Goal: Contribute content: Contribute content

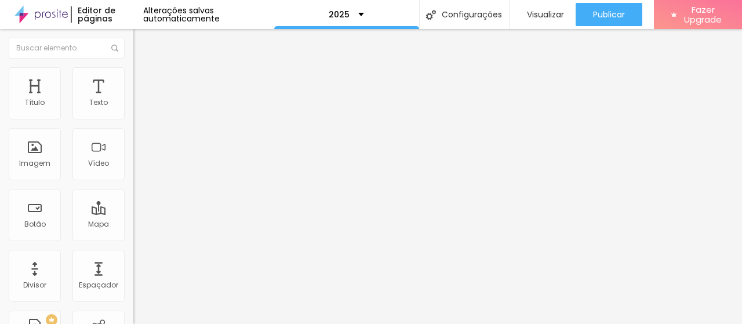
click at [133, 100] on span "Trocar imagem" at bounding box center [164, 95] width 63 height 10
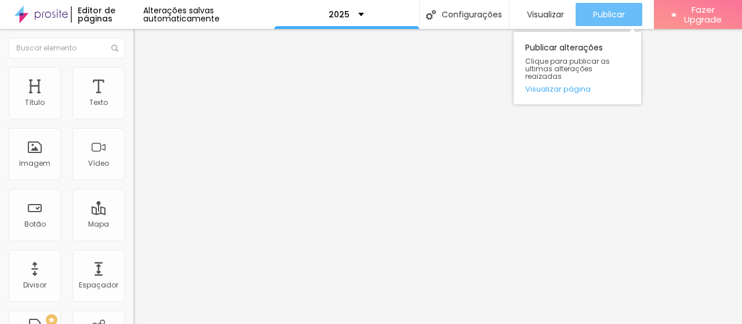
click at [607, 11] on span "Publicar" at bounding box center [609, 14] width 32 height 9
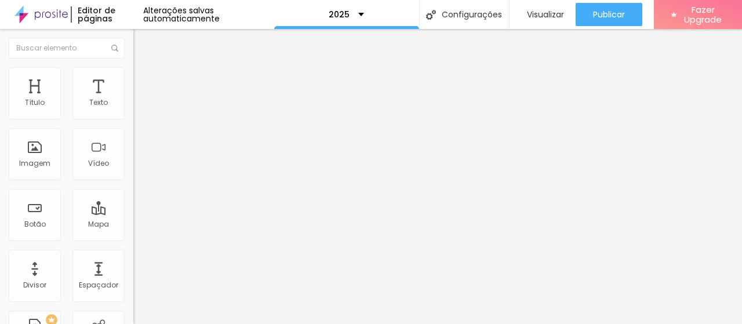
click at [133, 100] on span "Trocar imagem" at bounding box center [164, 95] width 63 height 10
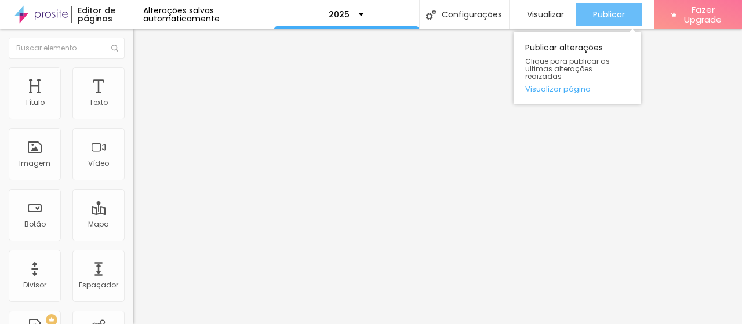
click at [585, 12] on button "Publicar" at bounding box center [608, 14] width 67 height 23
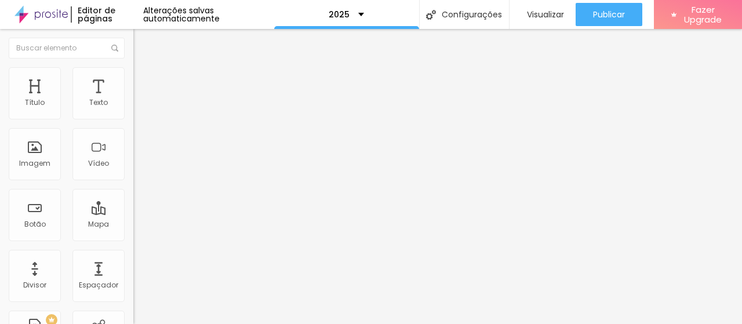
click at [133, 100] on span "Trocar imagem" at bounding box center [164, 95] width 63 height 10
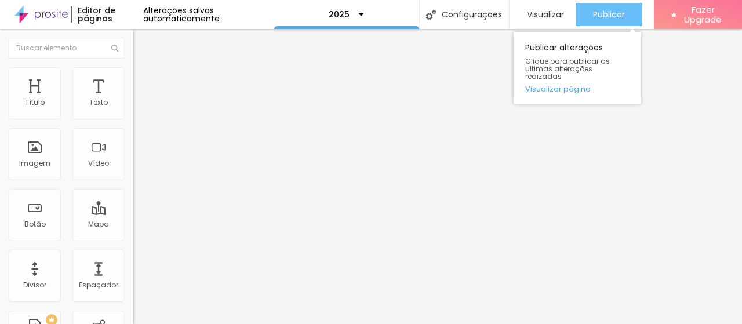
click at [617, 10] on span "Publicar" at bounding box center [609, 14] width 32 height 9
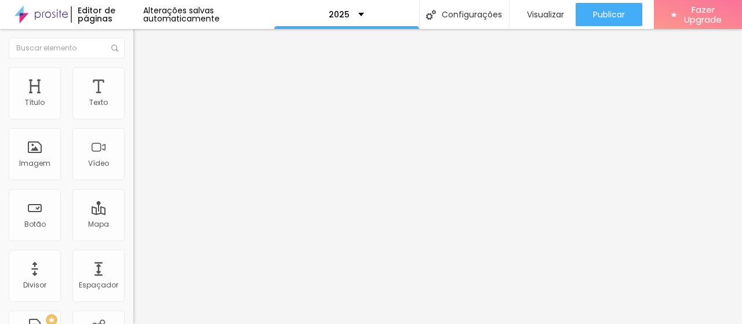
click at [133, 100] on span "Trocar imagem" at bounding box center [164, 95] width 63 height 10
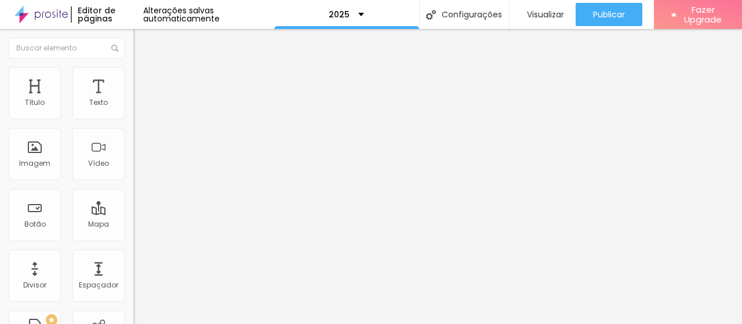
click at [133, 100] on span "Trocar imagem" at bounding box center [164, 95] width 63 height 10
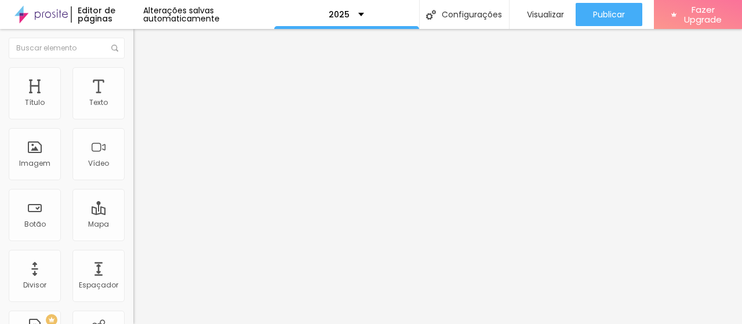
click at [133, 78] on li "Estilo" at bounding box center [199, 73] width 133 height 12
type input "4"
type input "19"
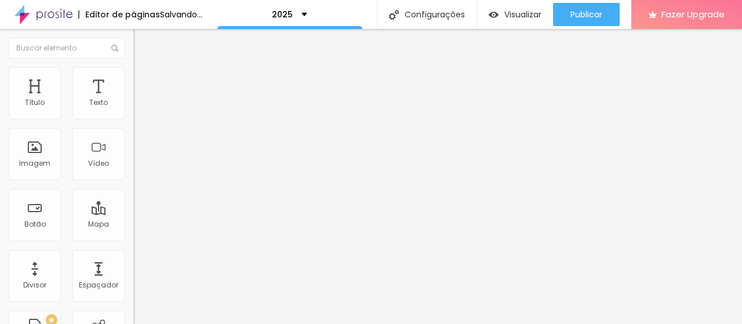
type input "24"
type input "37"
type input "42"
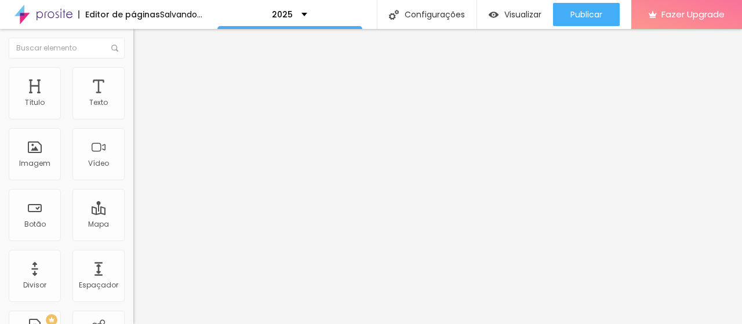
type input "42"
type input "47"
type input "53"
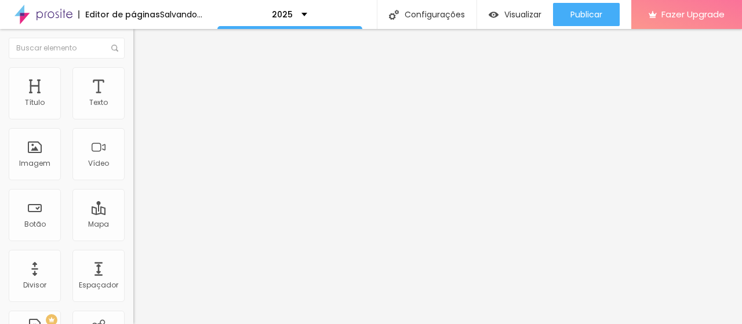
type input "55"
type input "73"
type input "99"
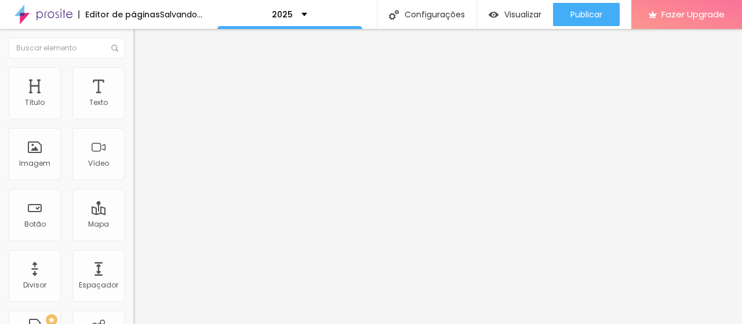
type input "99"
type input "134"
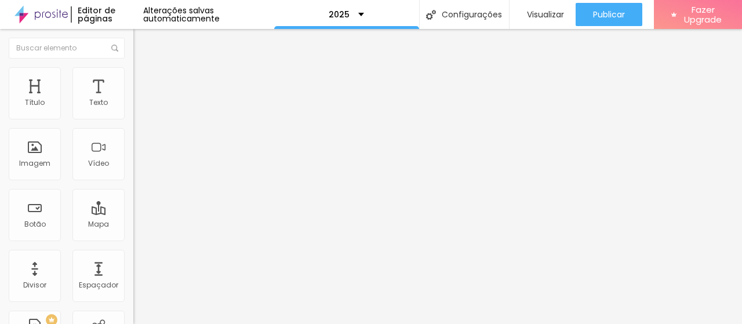
type input "144"
type input "154"
type input "156"
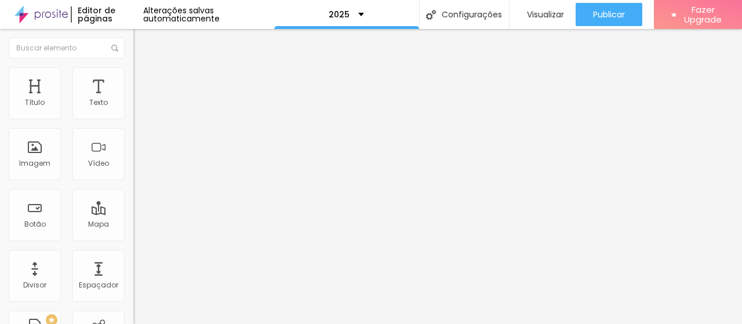
type input "156"
type input "140"
type input "98"
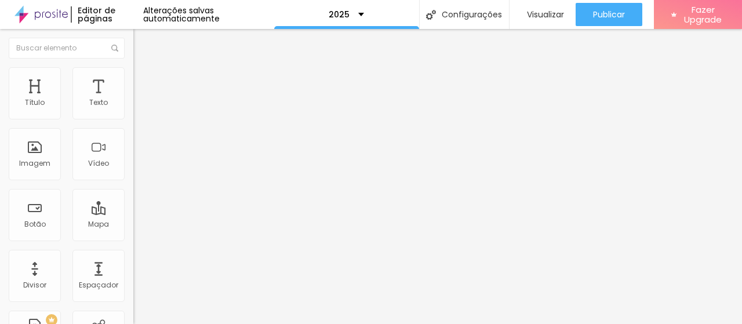
type input "69"
type input "56"
type input "44"
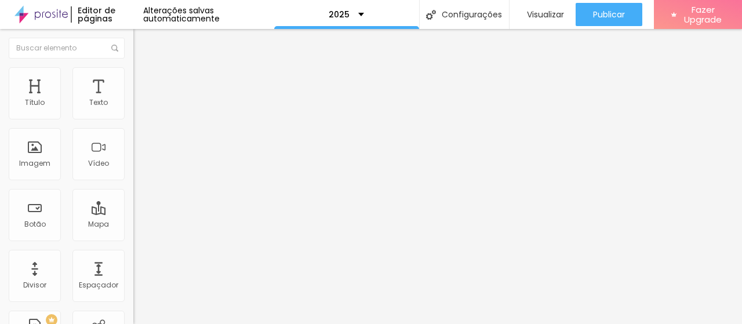
type input "44"
type input "35"
type input "18"
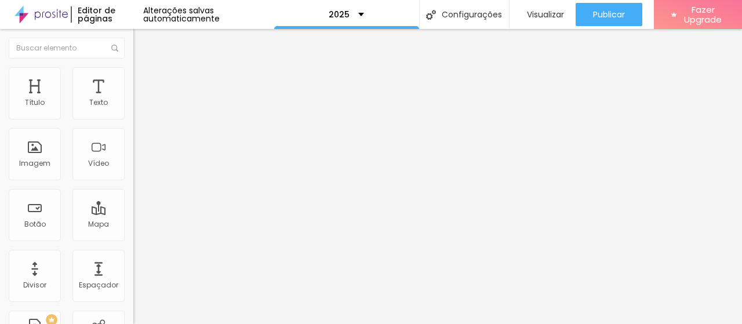
type input "0"
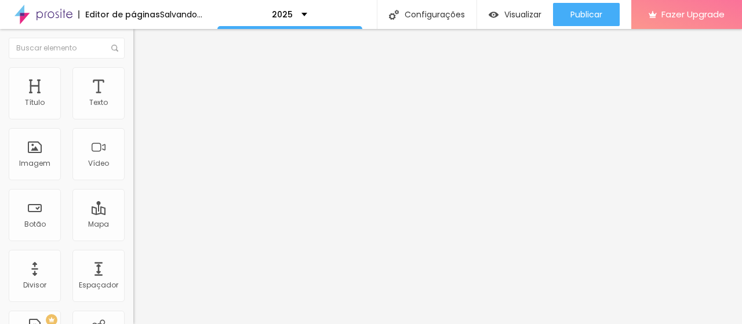
drag, startPoint x: 24, startPoint y: 146, endPoint x: 10, endPoint y: 147, distance: 14.0
click at [133, 254] on input "range" at bounding box center [170, 258] width 75 height 9
click at [133, 79] on img at bounding box center [138, 84] width 10 height 10
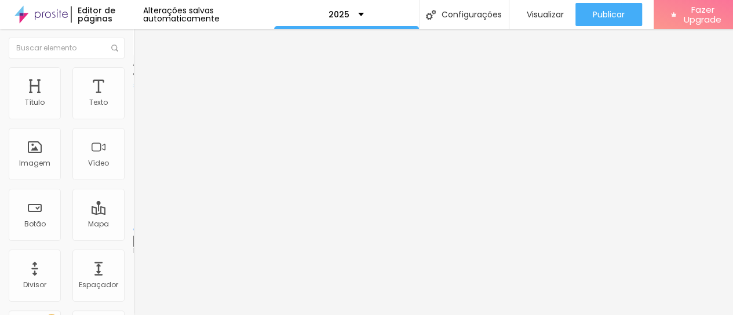
click at [133, 66] on img at bounding box center [138, 61] width 10 height 10
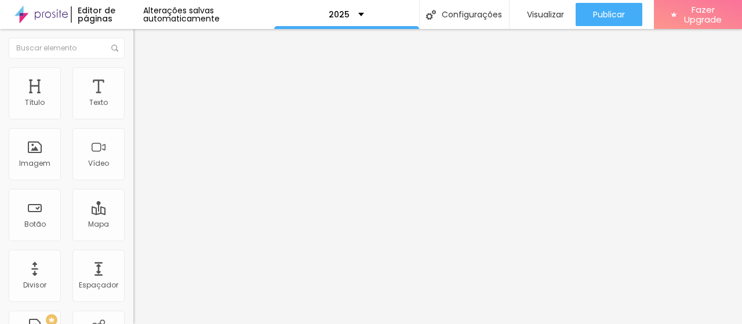
click at [133, 100] on span "Trocar imagem" at bounding box center [164, 95] width 63 height 10
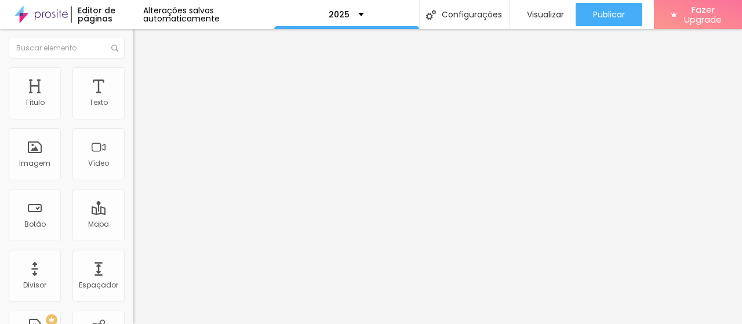
click at [133, 74] on li "Estilo" at bounding box center [199, 73] width 133 height 12
click at [133, 79] on img at bounding box center [138, 84] width 10 height 10
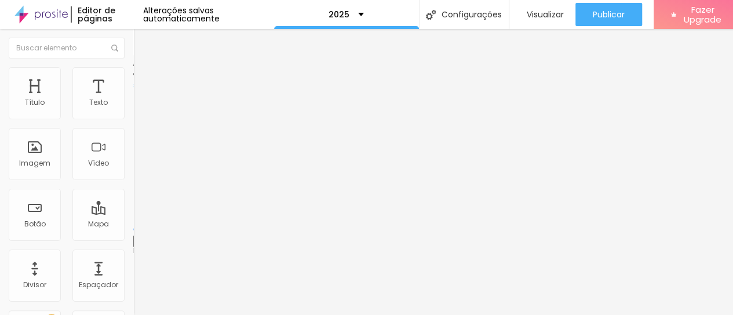
click at [133, 67] on li "Estilo" at bounding box center [199, 73] width 133 height 12
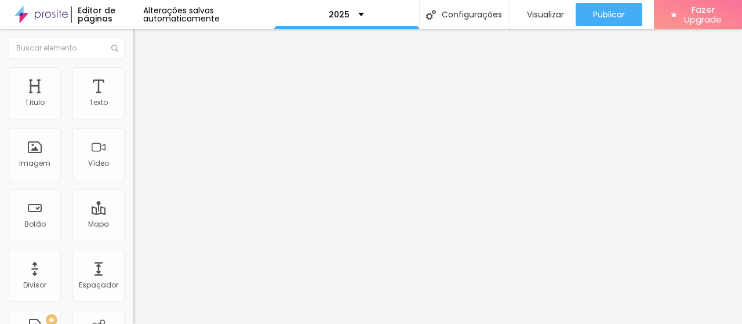
click at [133, 66] on img at bounding box center [138, 61] width 10 height 10
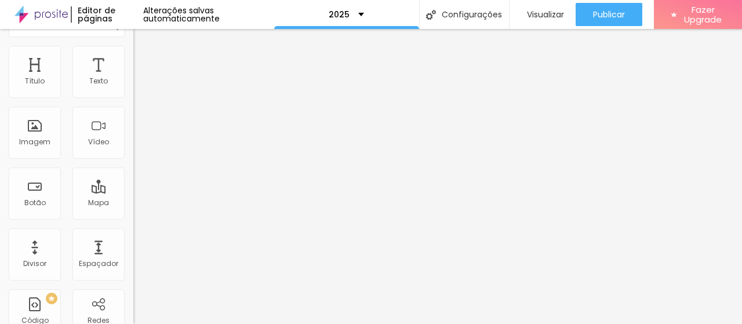
scroll to position [34, 0]
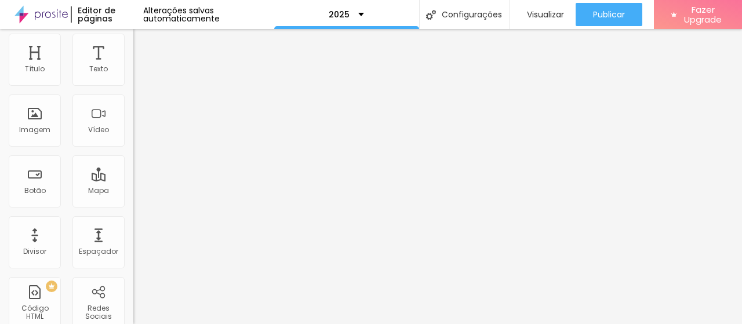
click at [133, 148] on span "Original" at bounding box center [147, 143] width 28 height 10
click at [143, 180] on span "Original" at bounding box center [157, 175] width 28 height 10
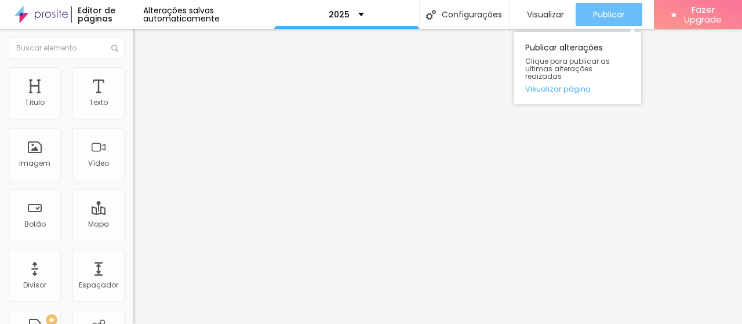
click at [606, 16] on span "Publicar" at bounding box center [609, 14] width 32 height 9
click at [610, 18] on span "Publicar" at bounding box center [609, 14] width 32 height 9
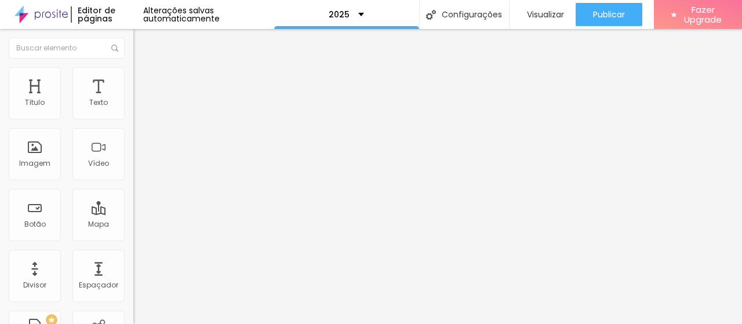
click at [133, 100] on span "Trocar imagem" at bounding box center [164, 95] width 63 height 10
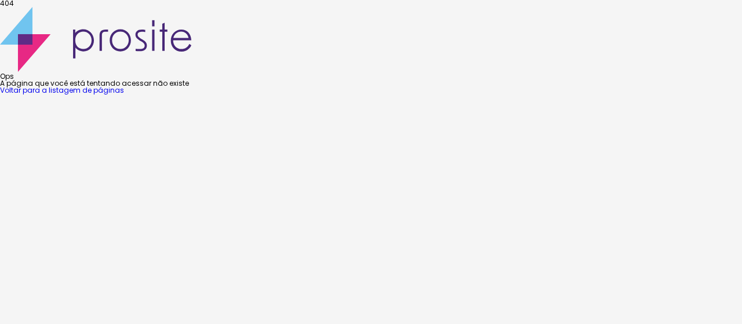
click at [124, 95] on link "Voltar para a listagem de páginas" at bounding box center [62, 90] width 124 height 10
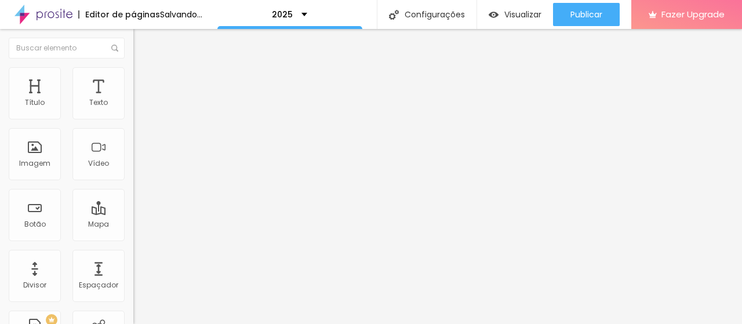
click at [133, 100] on span "Trocar imagem" at bounding box center [164, 95] width 63 height 10
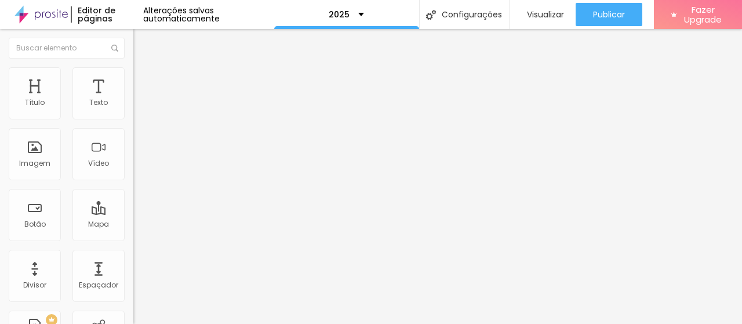
click at [133, 100] on span "Trocar imagem" at bounding box center [164, 95] width 63 height 10
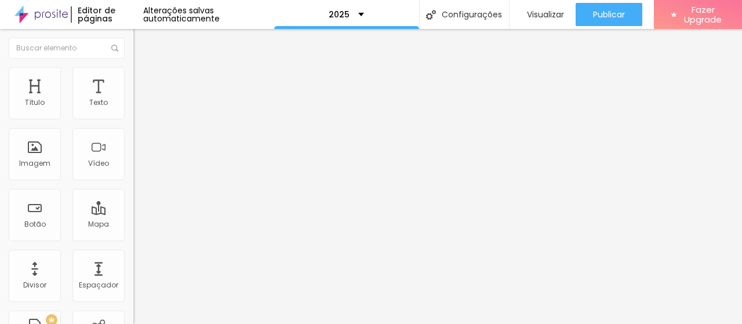
scroll to position [290, 0]
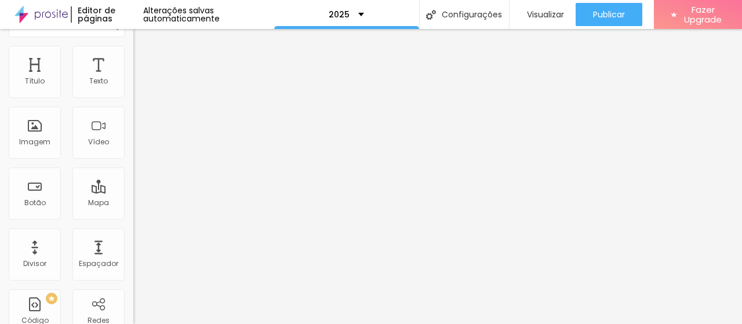
scroll to position [34, 0]
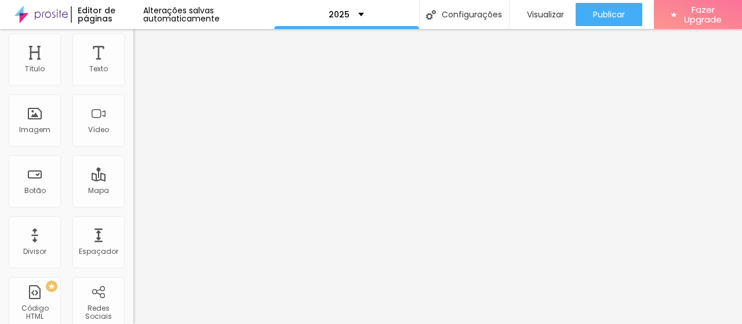
click at [133, 225] on div at bounding box center [199, 221] width 133 height 7
click at [133, 218] on div at bounding box center [199, 218] width 133 height 0
click at [133, 40] on li "Estilo" at bounding box center [199, 40] width 133 height 12
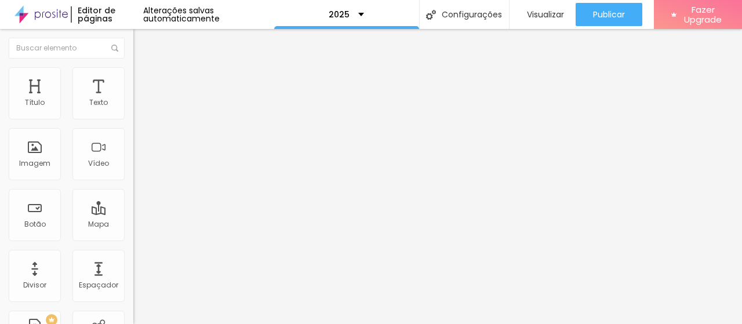
type input "95"
type input "90"
type input "75"
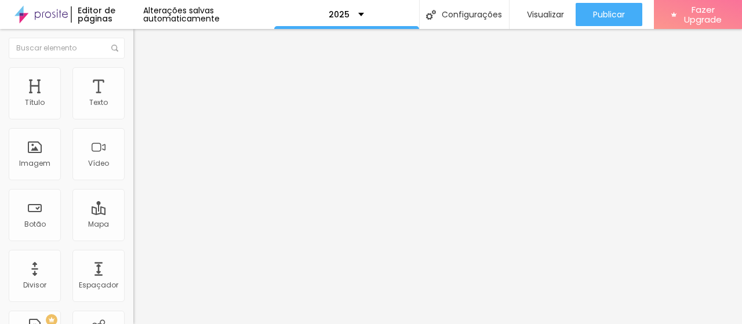
type input "75"
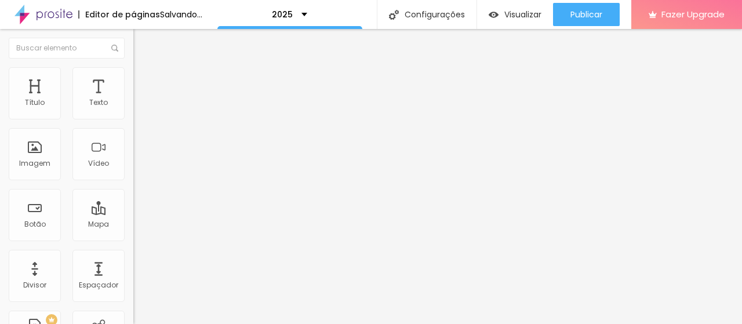
type input "70"
type input "60"
type input "40"
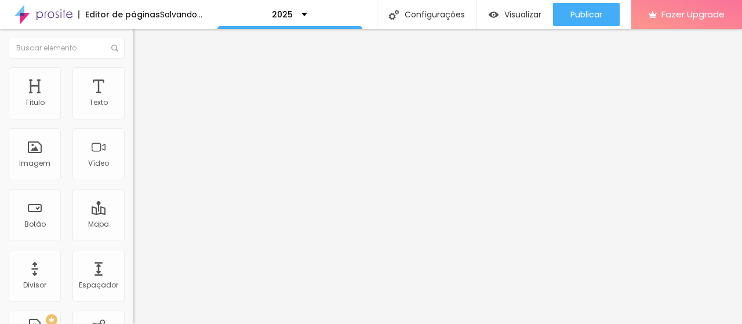
type input "40"
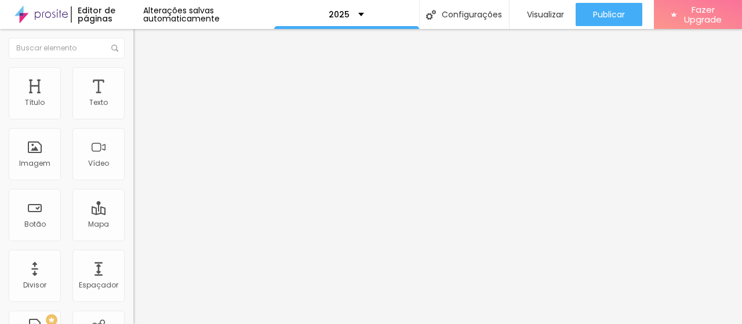
type input "10"
type input "15"
type input "45"
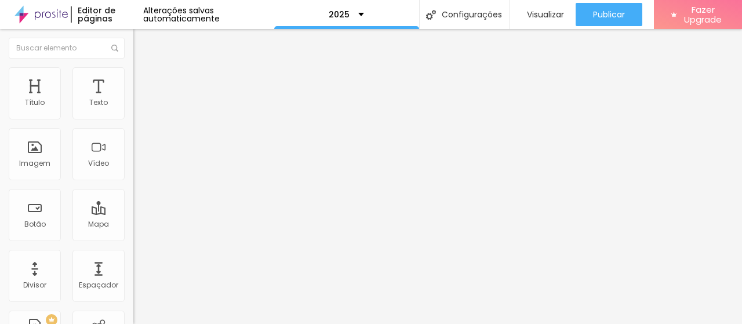
type input "45"
type input "90"
type input "100"
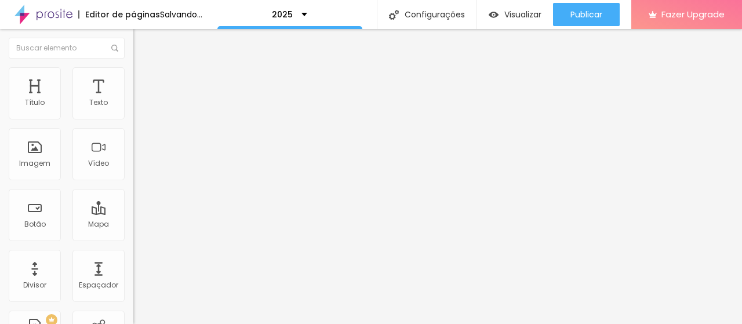
drag, startPoint x: 118, startPoint y: 123, endPoint x: 138, endPoint y: 133, distance: 21.8
click at [138, 119] on input "range" at bounding box center [170, 114] width 75 height 9
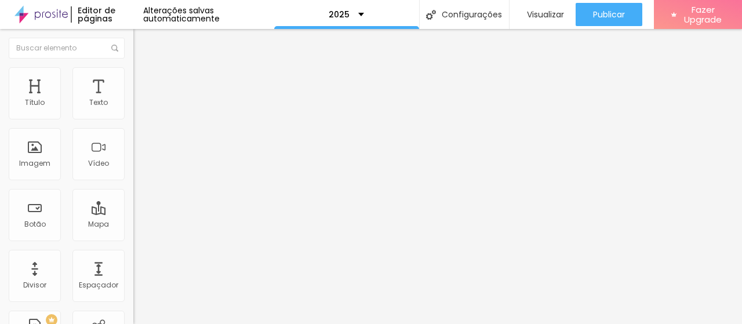
click at [133, 79] on img at bounding box center [138, 84] width 10 height 10
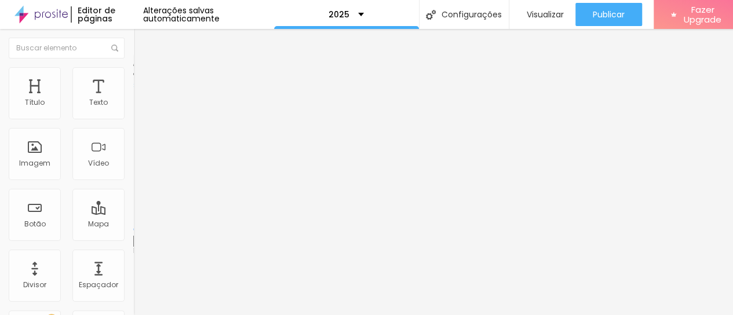
type input "1"
type input "18"
type input "57"
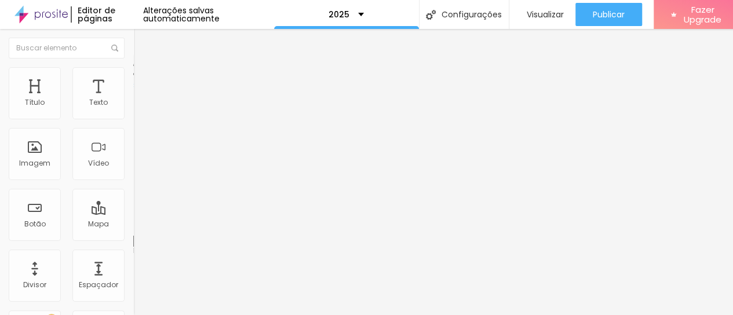
type input "57"
type input "58"
type input "57"
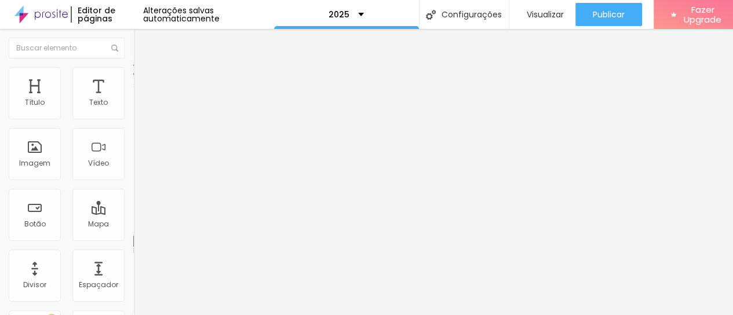
type input "48"
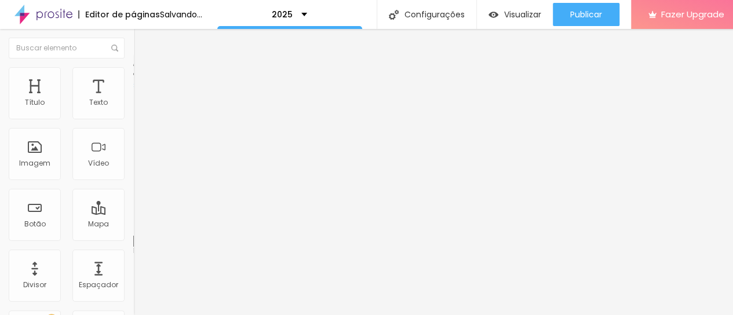
type input "44"
type input "40"
type input "39"
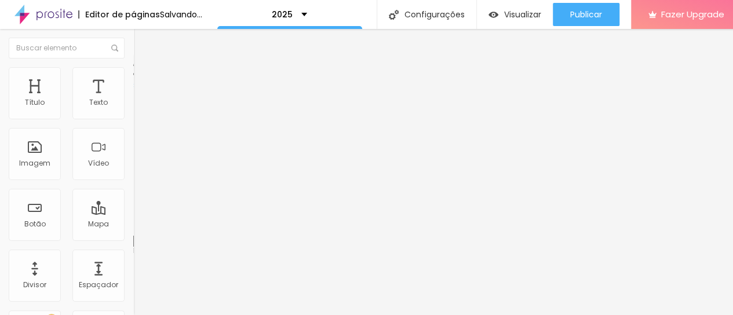
type input "39"
type input "34"
type input "31"
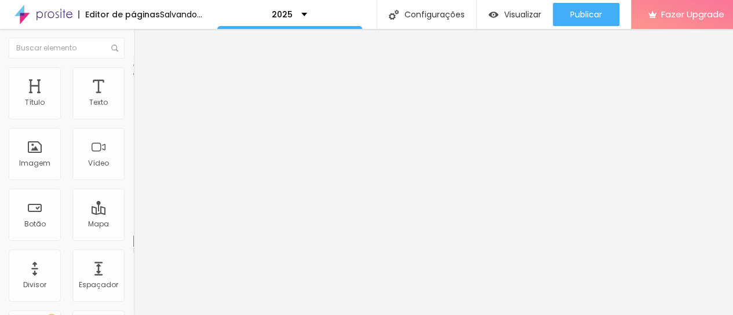
type input "30"
type input "28"
type input "27"
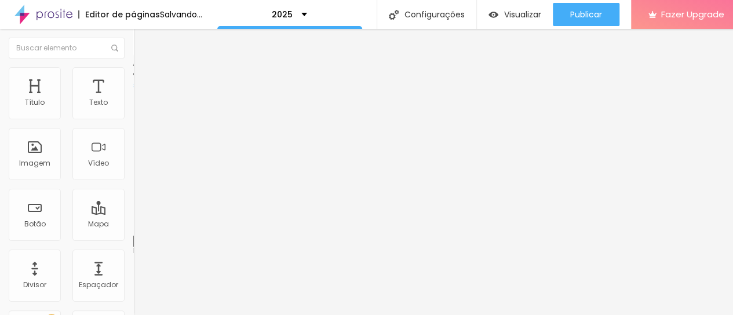
type input "27"
type input "26"
type input "22"
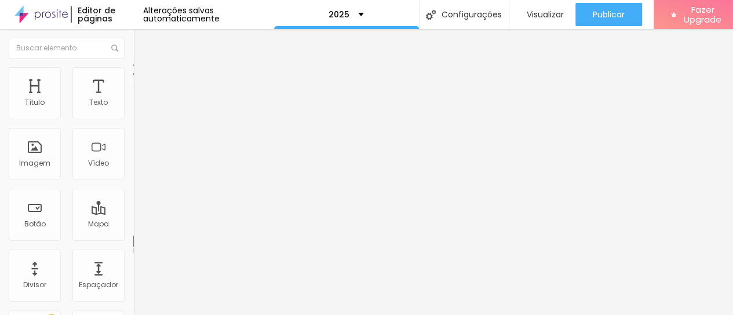
type input "21"
type input "19"
type input "18"
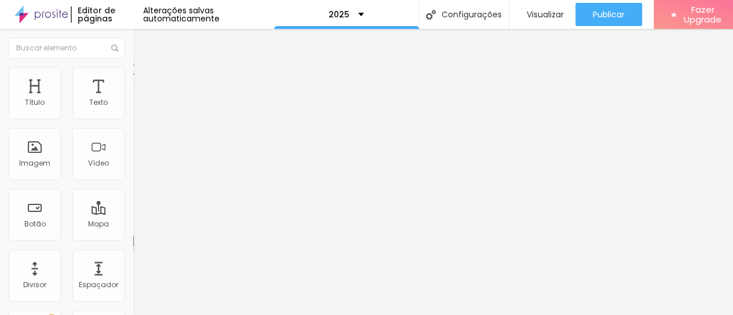
type input "18"
type input "17"
type input "14"
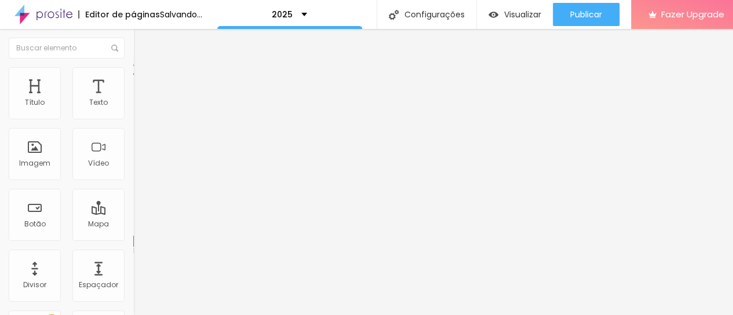
drag, startPoint x: 25, startPoint y: 112, endPoint x: 35, endPoint y: 121, distance: 13.1
type input "14"
click at [133, 225] on input "range" at bounding box center [170, 229] width 75 height 9
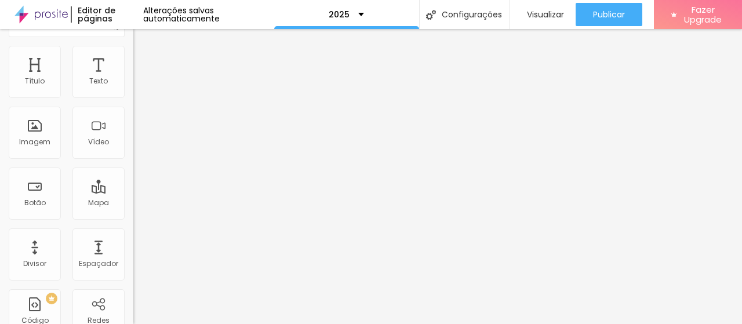
scroll to position [34, 0]
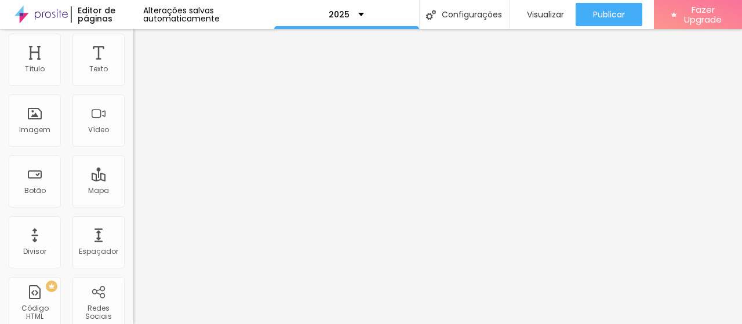
click at [133, 222] on div "Trocar imagem Descrição da imagem (Alt) Alinhamento Proporção Original Cinema 1…" at bounding box center [199, 144] width 133 height 174
click at [133, 148] on span "Original" at bounding box center [147, 143] width 28 height 10
click at [133, 154] on div "Cinema 16:9" at bounding box center [199, 150] width 133 height 7
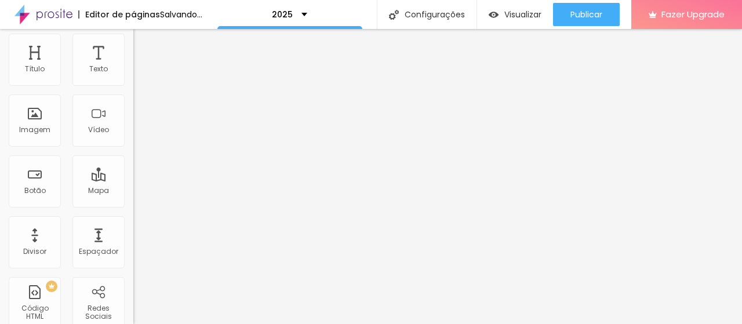
click at [133, 166] on span "Padrão" at bounding box center [146, 161] width 26 height 10
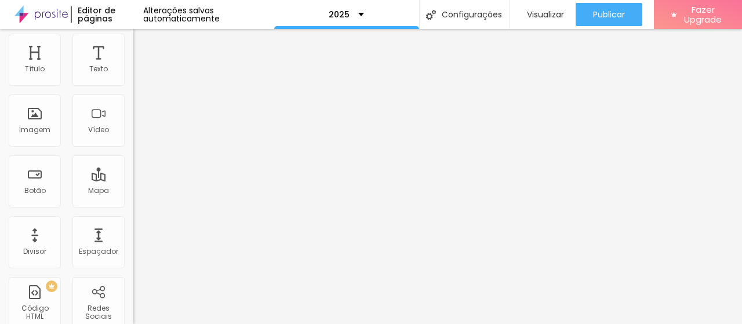
click at [133, 173] on span "Quadrado" at bounding box center [152, 168] width 38 height 10
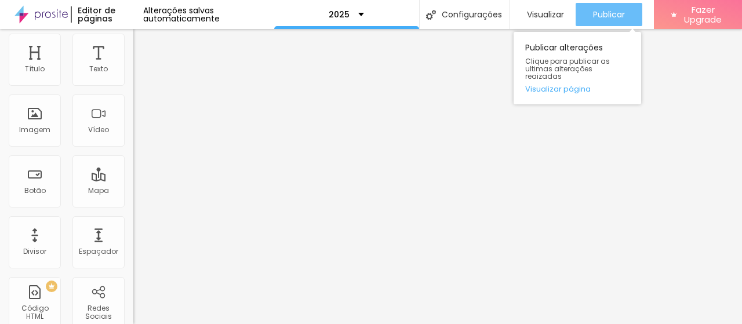
click at [603, 15] on span "Publicar" at bounding box center [609, 14] width 32 height 9
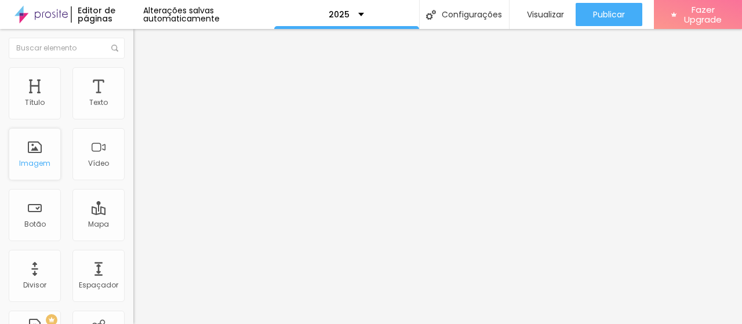
click at [48, 160] on div "Imagem" at bounding box center [34, 163] width 31 height 8
click at [133, 100] on span "Adicionar imagem" at bounding box center [170, 95] width 75 height 10
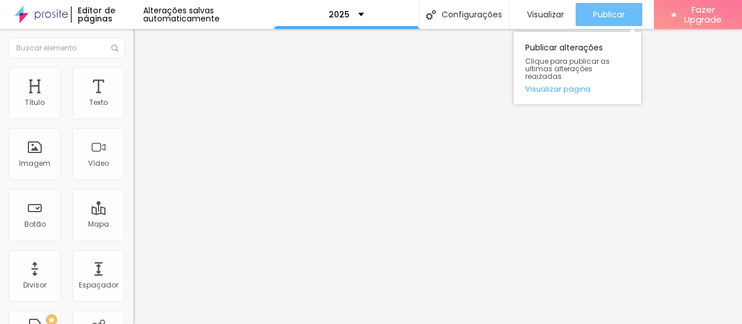
click at [603, 15] on span "Publicar" at bounding box center [609, 14] width 32 height 9
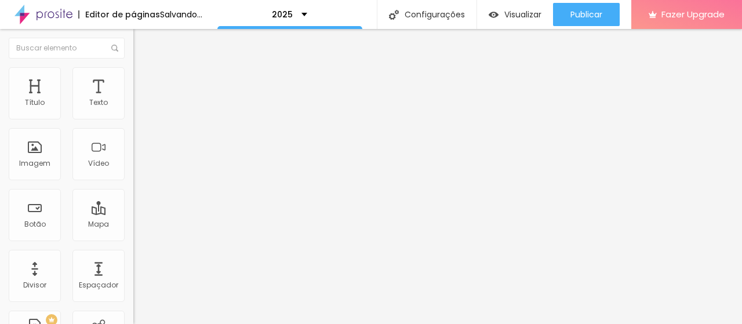
click at [133, 100] on span "Trocar imagem" at bounding box center [164, 95] width 63 height 10
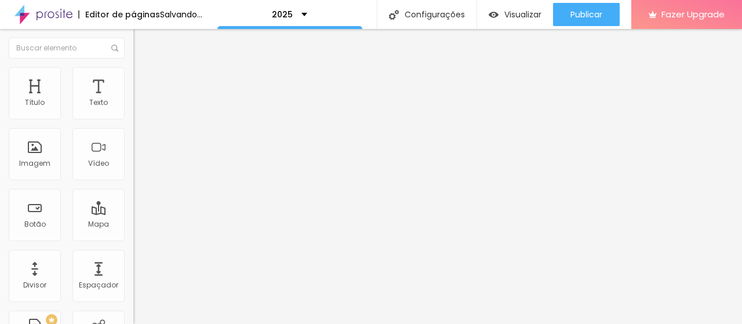
click at [133, 100] on span "Trocar imagem" at bounding box center [164, 95] width 63 height 10
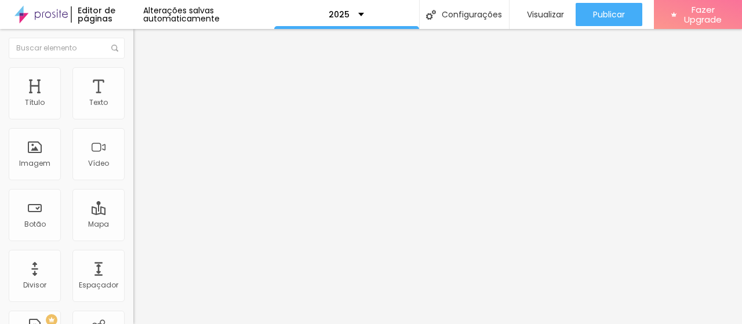
click at [133, 100] on span "Trocar imagem" at bounding box center [164, 95] width 63 height 10
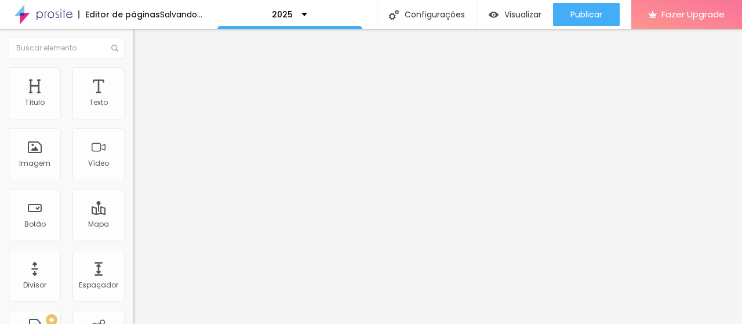
click at [133, 100] on span "Trocar imagem" at bounding box center [164, 95] width 63 height 10
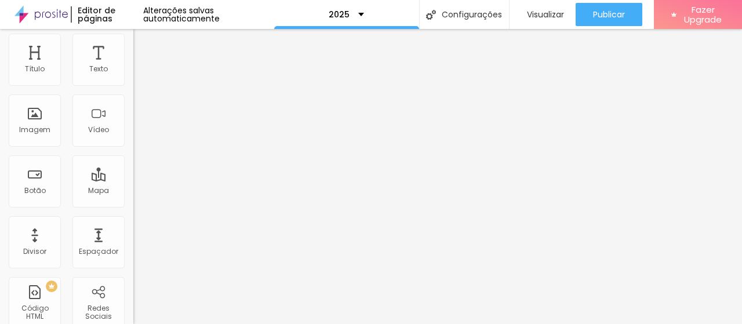
click at [133, 148] on span "16:9 Cinema" at bounding box center [155, 143] width 44 height 10
click at [133, 166] on span "Padrão" at bounding box center [146, 161] width 26 height 10
click at [133, 173] on span "Quadrado" at bounding box center [152, 168] width 38 height 10
click at [133, 180] on span "Original" at bounding box center [147, 175] width 28 height 10
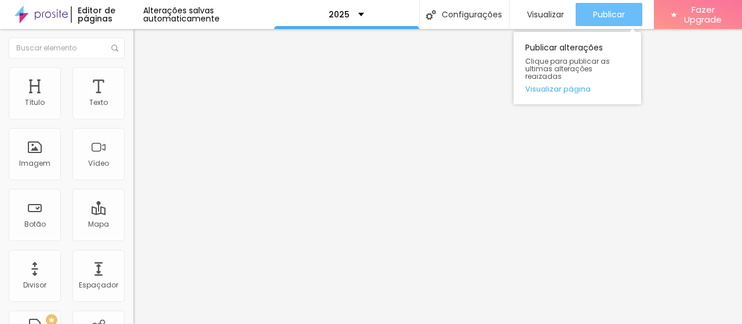
click at [606, 14] on span "Publicar" at bounding box center [609, 14] width 32 height 9
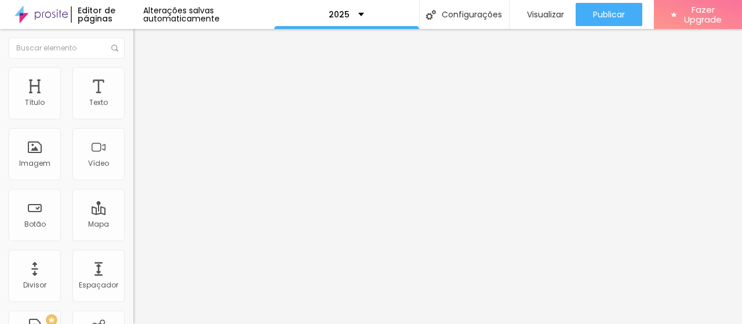
click at [133, 100] on span "Trocar imagem" at bounding box center [164, 95] width 63 height 10
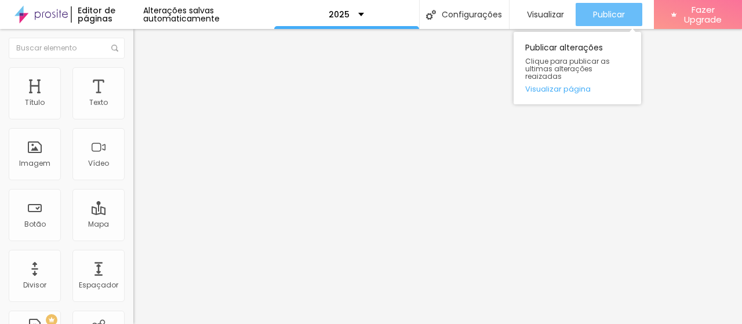
click at [620, 12] on span "Publicar" at bounding box center [609, 14] width 32 height 9
click at [615, 11] on span "Publicar" at bounding box center [609, 14] width 32 height 9
click at [619, 20] on div "Publicar" at bounding box center [609, 14] width 32 height 23
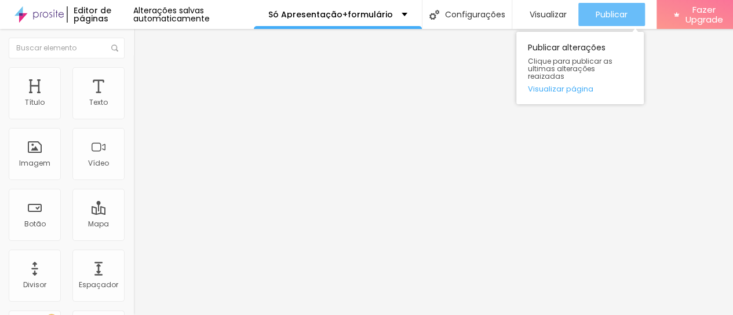
click at [615, 20] on div "Publicar" at bounding box center [612, 14] width 32 height 23
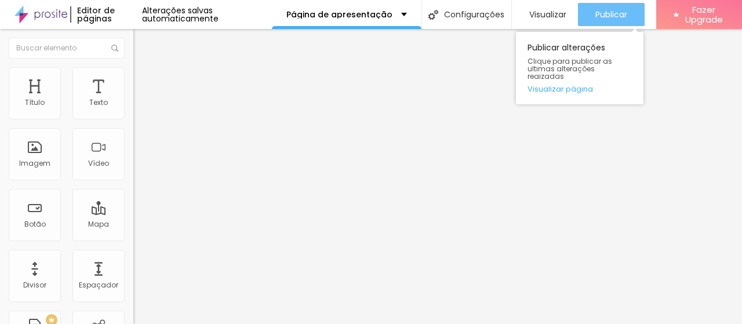
click at [615, 16] on span "Publicar" at bounding box center [611, 14] width 32 height 9
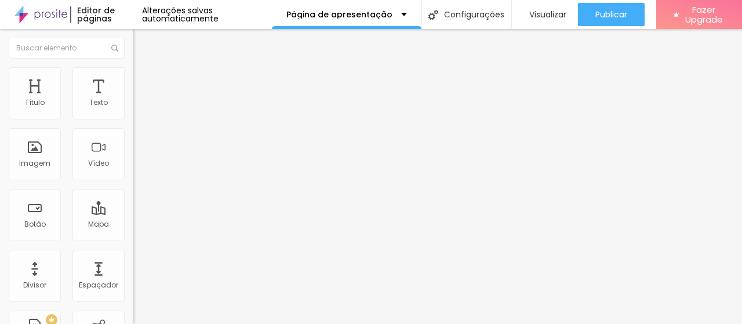
click at [133, 100] on span "Trocar imagem" at bounding box center [164, 95] width 63 height 10
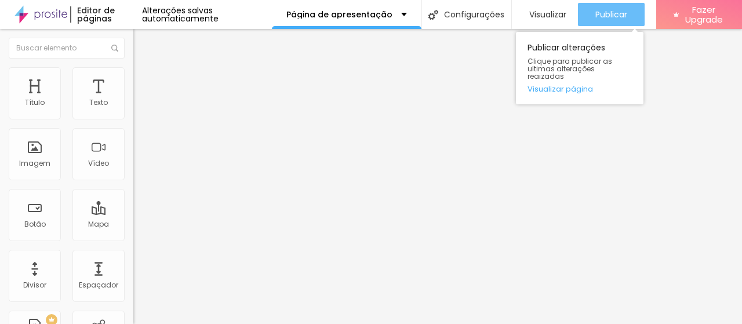
click at [607, 16] on span "Publicar" at bounding box center [611, 14] width 32 height 9
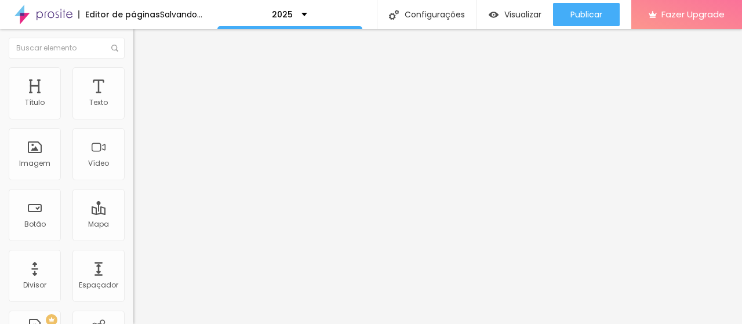
click at [133, 100] on span "Trocar imagem" at bounding box center [164, 95] width 63 height 10
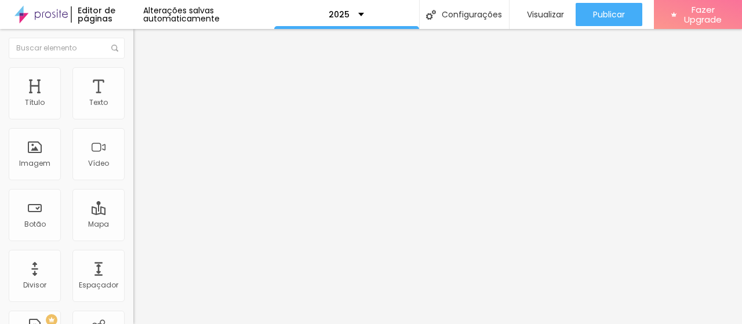
scroll to position [927, 0]
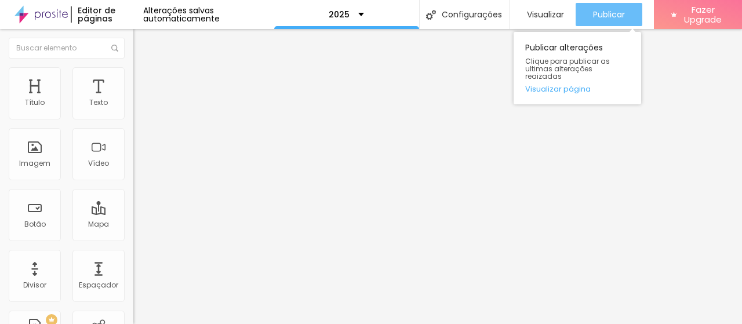
click at [598, 13] on span "Publicar" at bounding box center [609, 14] width 32 height 9
click at [620, 20] on div "Publicar" at bounding box center [611, 14] width 32 height 23
click at [612, 15] on span "Publicar" at bounding box center [611, 14] width 32 height 9
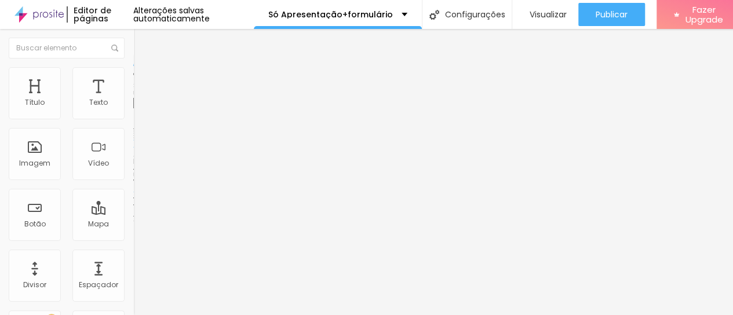
scroll to position [0, 6]
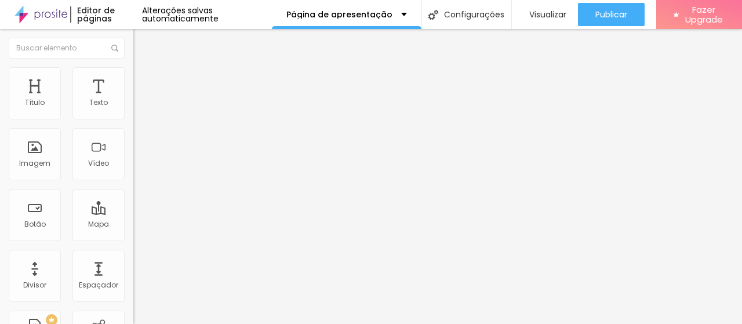
drag, startPoint x: 11, startPoint y: 126, endPoint x: 132, endPoint y: 120, distance: 121.3
click at [133, 120] on div "URL do vídeo Alinhamento Proporção 4:3 Standard Ultrawide 21:9 Wide 16:9 Standa…" at bounding box center [199, 157] width 133 height 134
paste input "[URL][DOMAIN_NAME]"
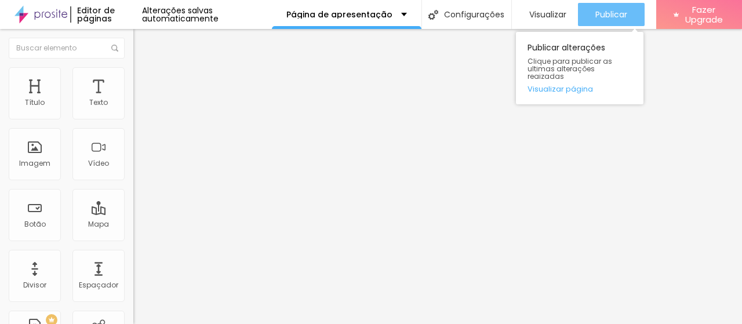
type input "[URL][DOMAIN_NAME]"
click at [604, 5] on div "Publicar" at bounding box center [611, 14] width 32 height 23
click at [600, 11] on span "Publicar" at bounding box center [611, 14] width 32 height 9
click at [601, 12] on span "Publicar" at bounding box center [611, 14] width 32 height 9
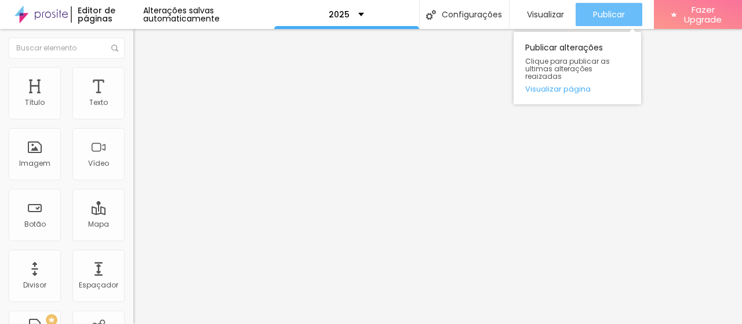
click at [598, 11] on span "Publicar" at bounding box center [609, 14] width 32 height 9
click at [610, 16] on span "Publicar" at bounding box center [609, 14] width 32 height 9
click at [608, 4] on div "Publicar" at bounding box center [609, 14] width 32 height 23
click at [595, 11] on span "Publicar" at bounding box center [609, 14] width 32 height 9
click at [603, 10] on span "Publicar" at bounding box center [609, 14] width 32 height 9
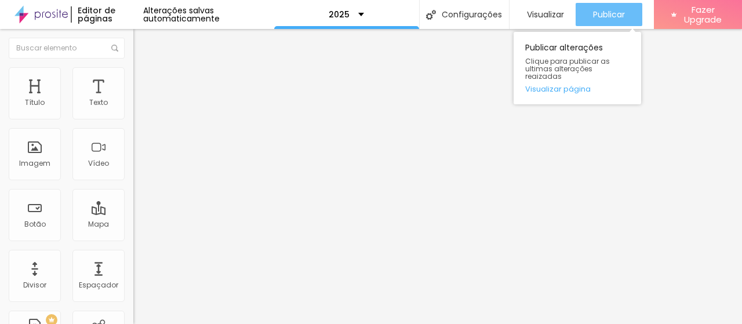
click at [604, 21] on div "Publicar" at bounding box center [609, 14] width 32 height 23
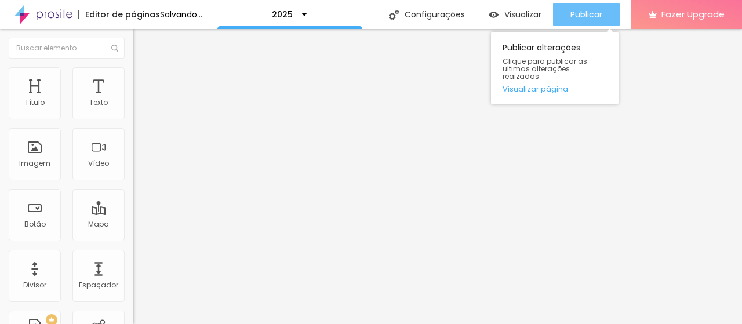
click at [602, 14] on span "Publicar" at bounding box center [586, 14] width 32 height 9
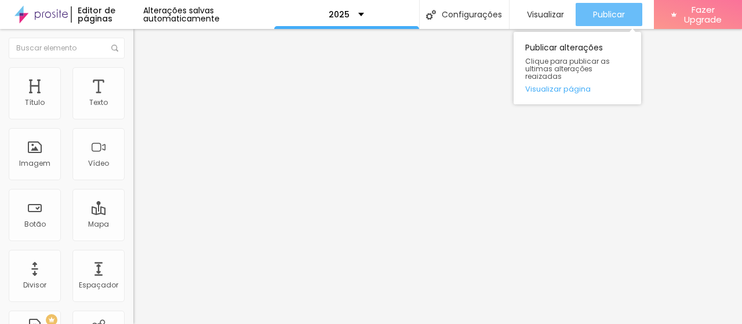
click at [619, 17] on span "Publicar" at bounding box center [609, 14] width 32 height 9
click at [612, 13] on span "Publicar" at bounding box center [609, 14] width 32 height 9
click at [581, 12] on button "Publicar" at bounding box center [608, 14] width 67 height 23
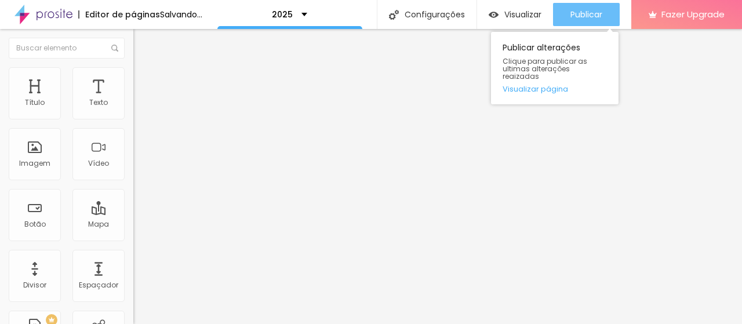
click at [599, 13] on span "Publicar" at bounding box center [586, 14] width 32 height 9
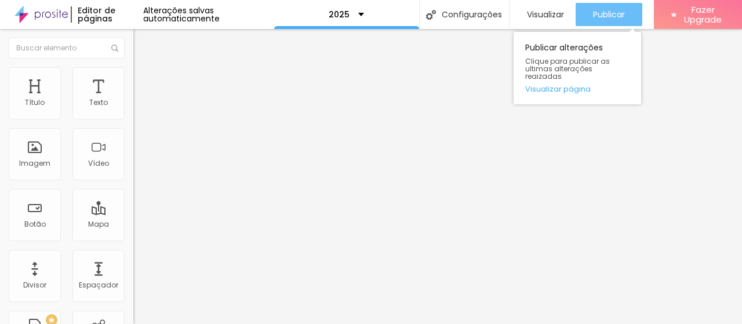
click at [607, 15] on span "Publicar" at bounding box center [609, 14] width 32 height 9
click at [609, 10] on span "Publicar" at bounding box center [609, 14] width 32 height 9
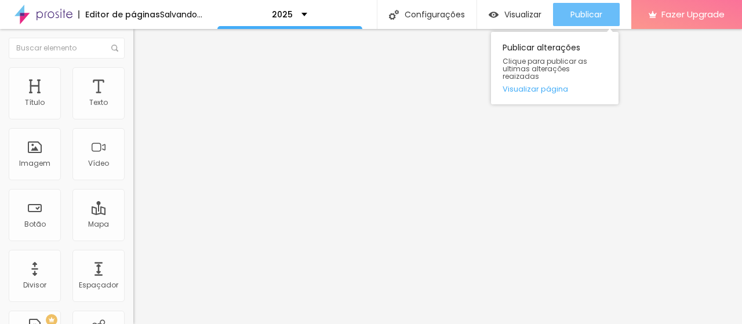
click at [602, 10] on span "Publicar" at bounding box center [586, 14] width 32 height 9
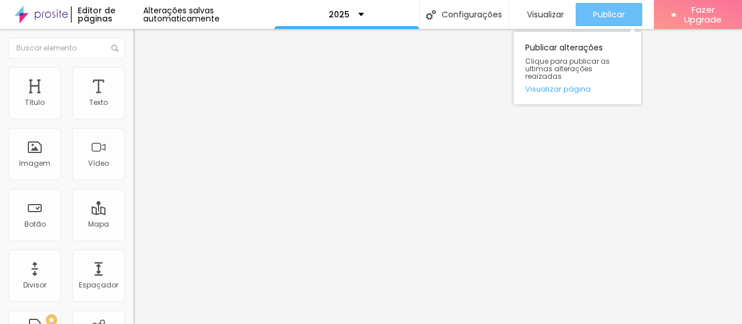
click at [588, 16] on button "Publicar" at bounding box center [608, 14] width 67 height 23
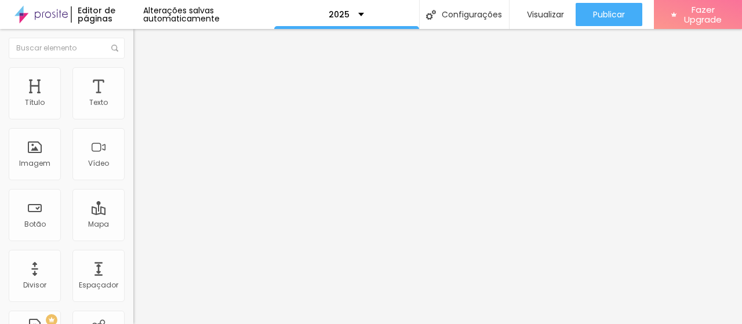
click at [133, 100] on span "Trocar imagem" at bounding box center [164, 95] width 63 height 10
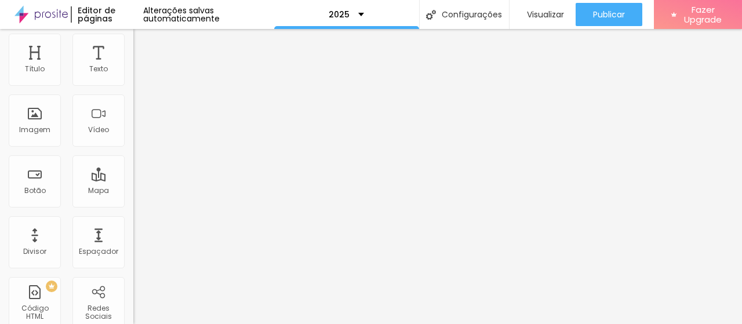
click at [133, 148] on span "1:1 Quadrado" at bounding box center [156, 143] width 46 height 10
click at [133, 180] on span "Original" at bounding box center [147, 175] width 28 height 10
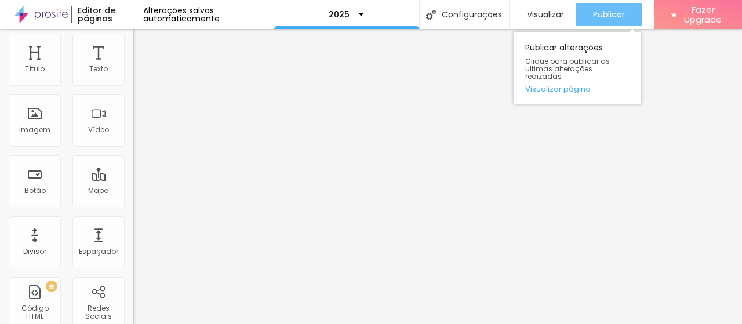
click at [608, 16] on span "Publicar" at bounding box center [609, 14] width 32 height 9
click at [623, 17] on button "Publicar" at bounding box center [608, 14] width 67 height 23
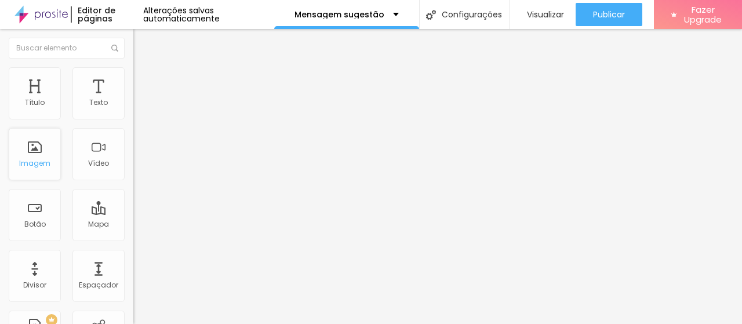
click at [43, 159] on div "Imagem" at bounding box center [34, 163] width 31 height 8
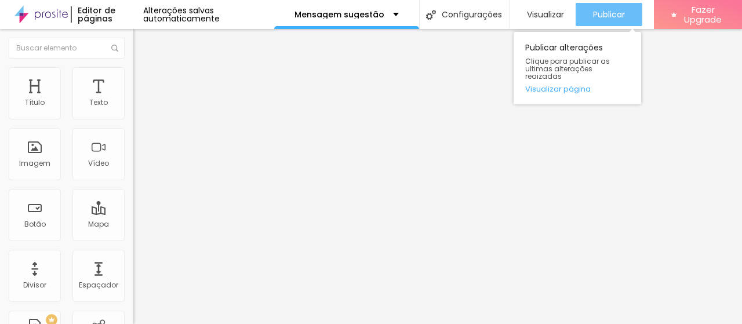
click at [622, 7] on button "Publicar" at bounding box center [608, 14] width 67 height 23
